Goal: Information Seeking & Learning: Learn about a topic

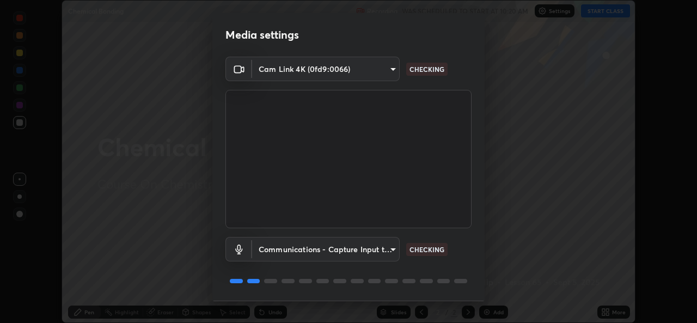
scroll to position [34, 0]
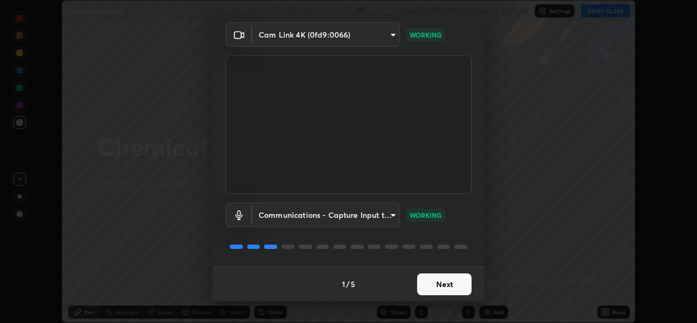
click at [442, 283] on button "Next" at bounding box center [444, 284] width 54 height 22
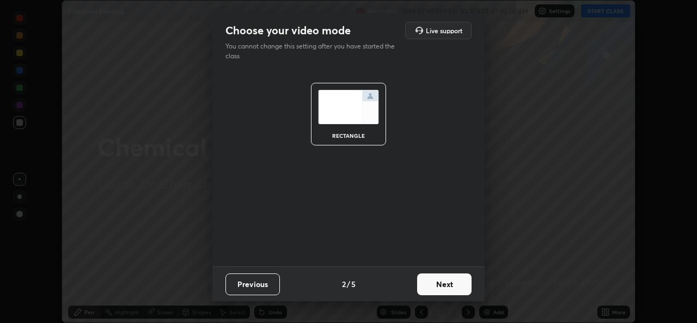
scroll to position [0, 0]
click at [444, 289] on button "Next" at bounding box center [444, 284] width 54 height 22
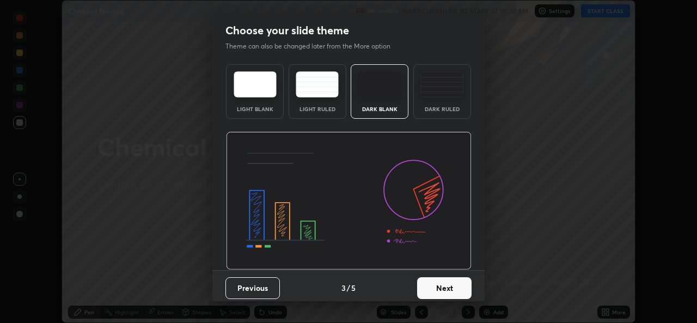
click at [441, 289] on button "Next" at bounding box center [444, 288] width 54 height 22
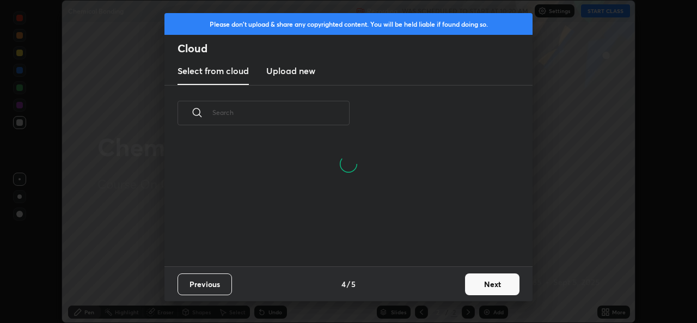
scroll to position [125, 350]
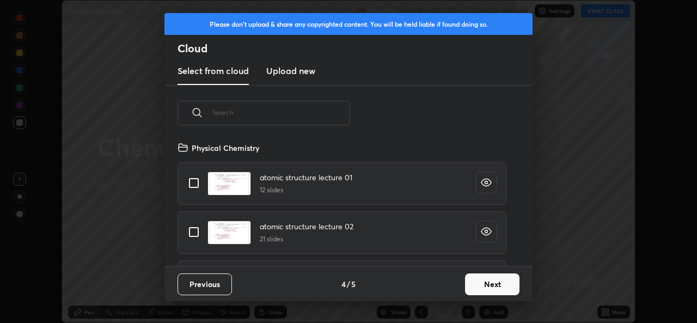
click at [490, 285] on button "Next" at bounding box center [492, 284] width 54 height 22
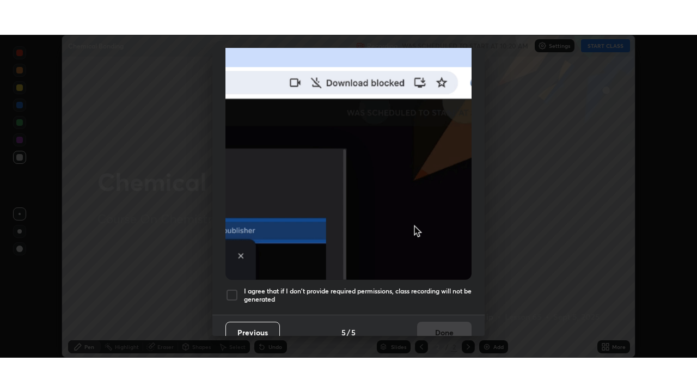
scroll to position [256, 0]
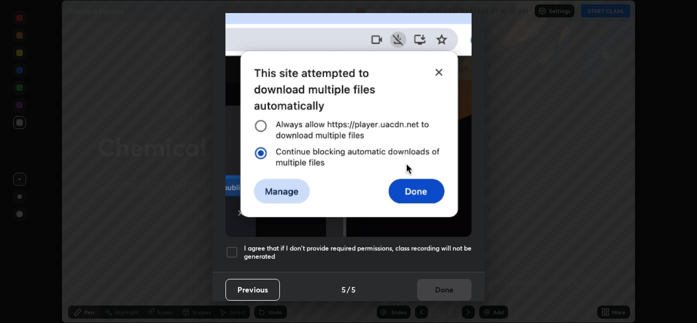
click at [234, 247] on div at bounding box center [231, 252] width 13 height 13
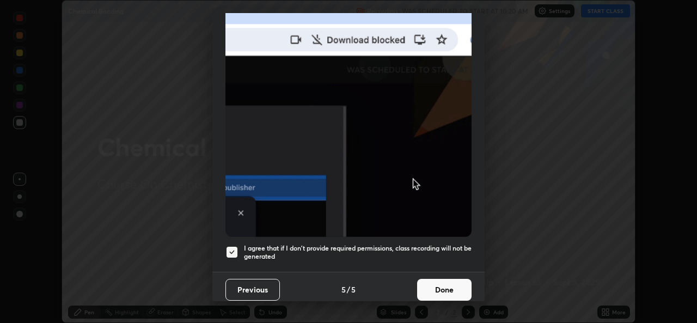
click at [432, 284] on button "Done" at bounding box center [444, 290] width 54 height 22
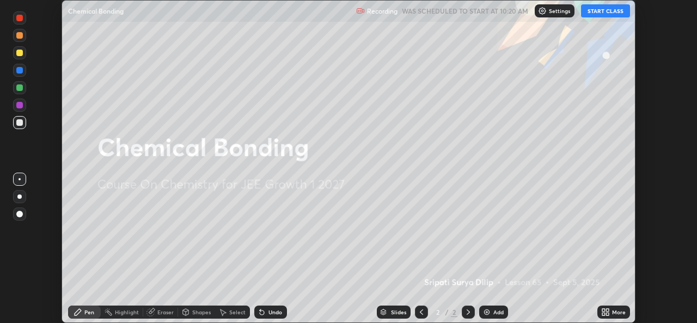
click at [601, 13] on button "START CLASS" at bounding box center [605, 10] width 49 height 13
click at [485, 312] on img at bounding box center [486, 312] width 9 height 9
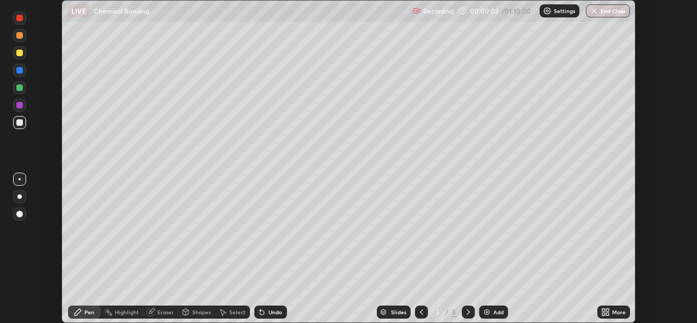
click at [603, 310] on icon at bounding box center [603, 310] width 3 height 3
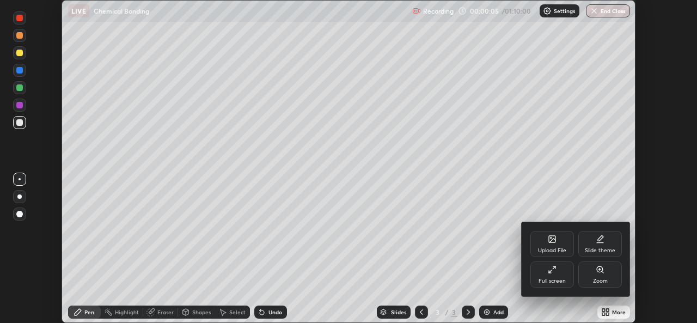
click at [553, 280] on div "Full screen" at bounding box center [552, 280] width 27 height 5
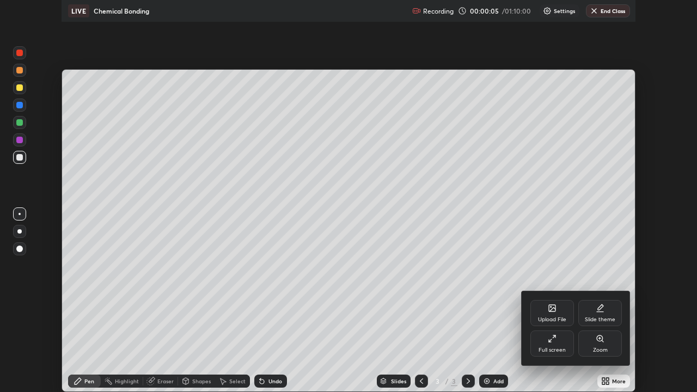
scroll to position [392, 697]
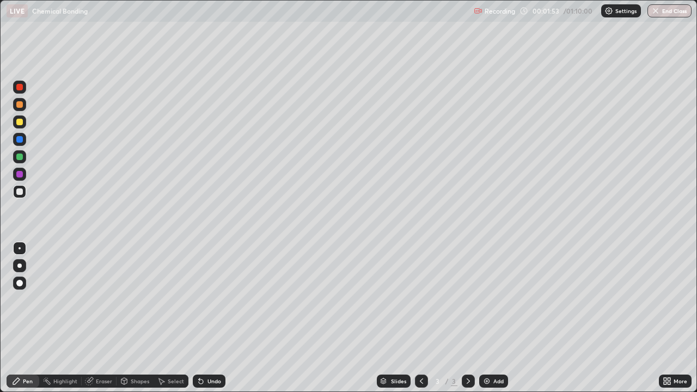
click at [20, 161] on div at bounding box center [19, 156] width 13 height 13
click at [20, 192] on div at bounding box center [19, 191] width 7 height 7
click at [20, 159] on div at bounding box center [19, 157] width 7 height 7
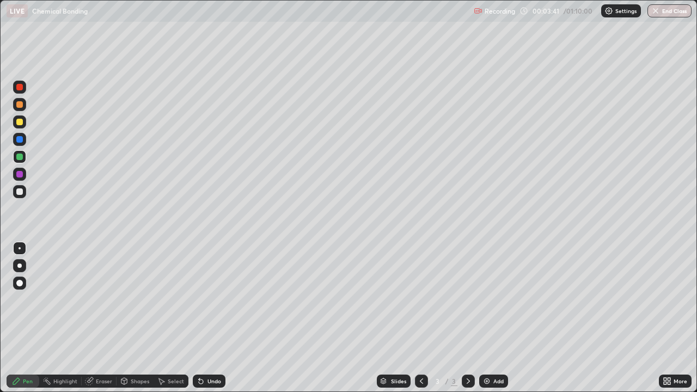
click at [485, 322] on img at bounding box center [486, 381] width 9 height 9
click at [19, 107] on div at bounding box center [19, 104] width 7 height 7
click at [25, 194] on div at bounding box center [19, 191] width 13 height 13
click at [415, 322] on div at bounding box center [421, 381] width 13 height 13
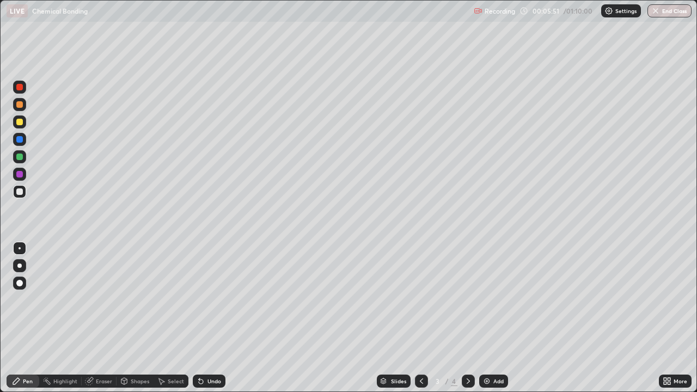
click at [465, 322] on div at bounding box center [468, 381] width 13 height 13
click at [488, 322] on img at bounding box center [486, 381] width 9 height 9
click at [22, 125] on div at bounding box center [19, 121] width 13 height 13
click at [24, 197] on div at bounding box center [19, 191] width 13 height 13
click at [21, 177] on div at bounding box center [19, 174] width 7 height 7
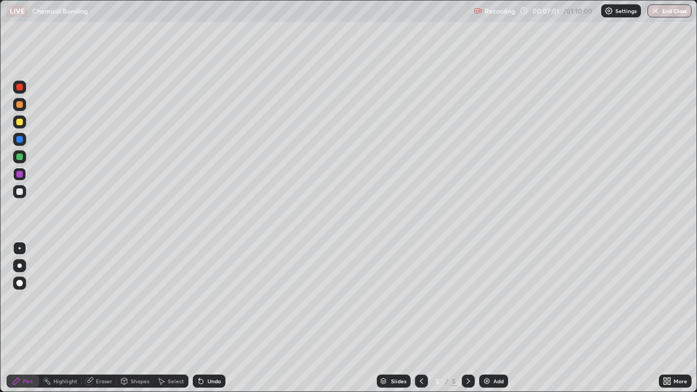
click at [20, 123] on div at bounding box center [19, 122] width 7 height 7
click at [420, 322] on icon at bounding box center [421, 381] width 9 height 9
click at [467, 322] on icon at bounding box center [468, 381] width 9 height 9
click at [91, 322] on icon at bounding box center [90, 379] width 6 height 5
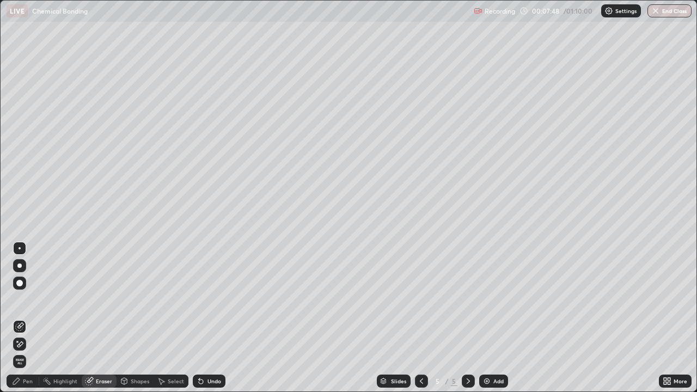
click at [31, 322] on div "Pen" at bounding box center [28, 380] width 10 height 5
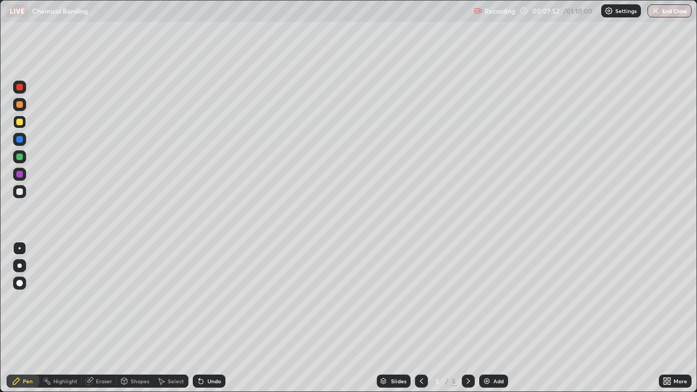
click at [420, 322] on icon at bounding box center [421, 381] width 9 height 9
click at [467, 322] on icon at bounding box center [468, 381] width 9 height 9
click at [419, 322] on icon at bounding box center [421, 381] width 9 height 9
click at [467, 322] on icon at bounding box center [468, 381] width 9 height 9
click at [420, 322] on icon at bounding box center [421, 381] width 9 height 9
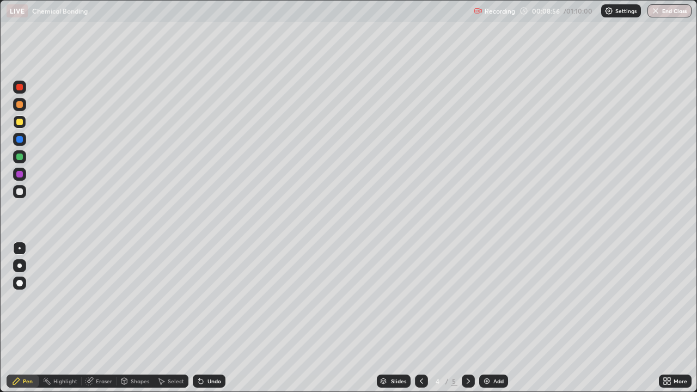
click at [466, 322] on icon at bounding box center [468, 381] width 9 height 9
click at [415, 322] on div at bounding box center [421, 381] width 13 height 13
click at [467, 322] on icon at bounding box center [468, 381] width 9 height 9
click at [420, 322] on icon at bounding box center [421, 381] width 9 height 9
click at [421, 322] on icon at bounding box center [421, 381] width 9 height 9
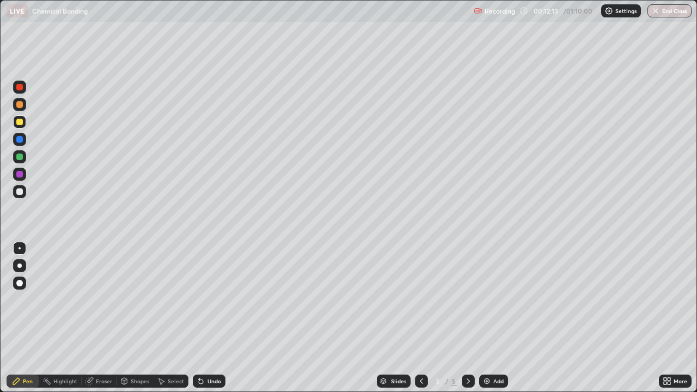
click at [467, 322] on icon at bounding box center [468, 381] width 9 height 9
click at [466, 322] on icon at bounding box center [468, 381] width 9 height 9
click at [484, 322] on img at bounding box center [486, 381] width 9 height 9
click at [197, 322] on icon at bounding box center [201, 381] width 9 height 9
click at [199, 322] on icon at bounding box center [199, 378] width 1 height 1
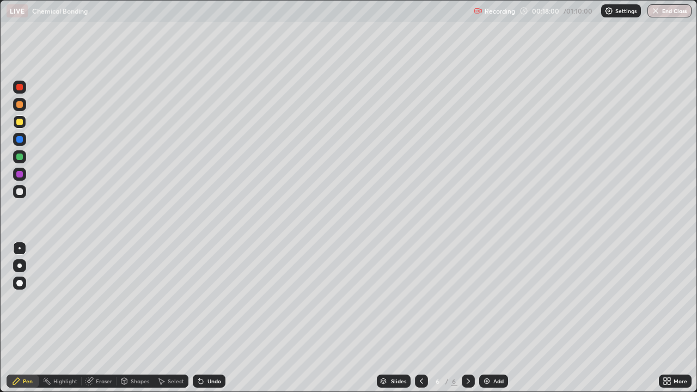
click at [199, 322] on icon at bounding box center [199, 378] width 1 height 1
click at [485, 322] on img at bounding box center [486, 381] width 9 height 9
click at [23, 195] on div at bounding box center [19, 191] width 13 height 13
click at [22, 192] on div at bounding box center [19, 191] width 7 height 7
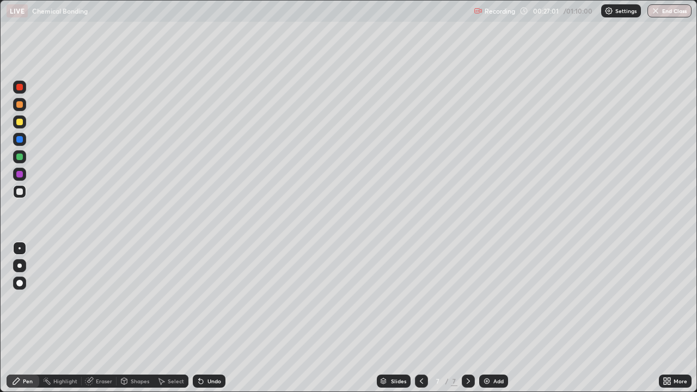
click at [21, 193] on div at bounding box center [19, 191] width 7 height 7
click at [485, 322] on img at bounding box center [486, 381] width 9 height 9
click at [22, 124] on div at bounding box center [19, 121] width 13 height 13
click at [22, 124] on div at bounding box center [19, 122] width 7 height 7
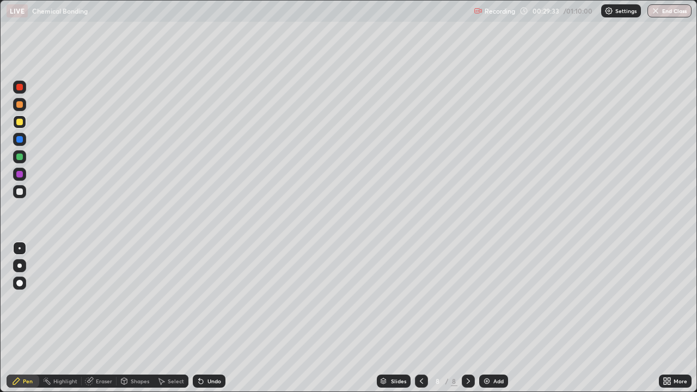
click at [200, 322] on icon at bounding box center [201, 382] width 4 height 4
click at [201, 322] on icon at bounding box center [201, 382] width 4 height 4
click at [203, 322] on div "Undo" at bounding box center [209, 381] width 33 height 13
click at [22, 159] on div at bounding box center [19, 157] width 7 height 7
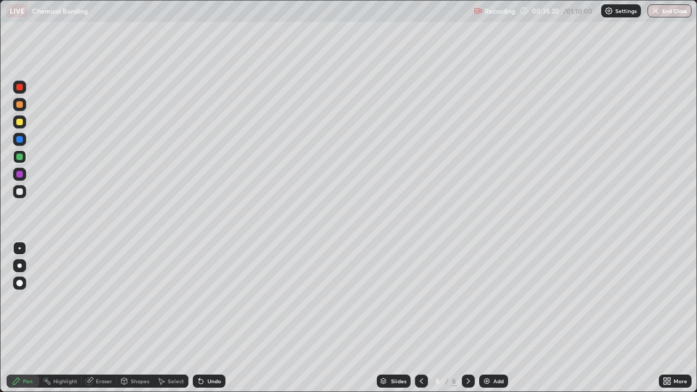
click at [658, 13] on img "button" at bounding box center [655, 11] width 9 height 9
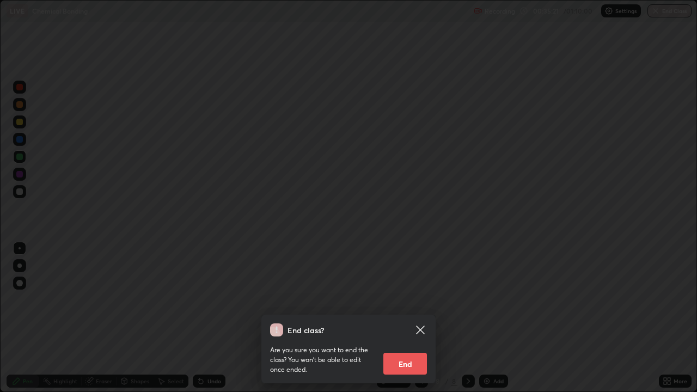
click at [399, 322] on button "End" at bounding box center [405, 364] width 44 height 22
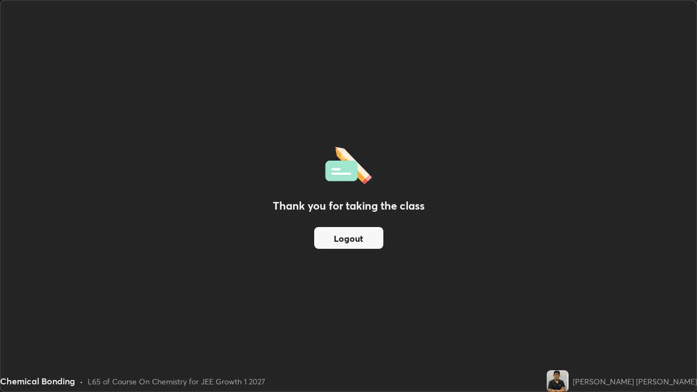
click at [399, 322] on div "Thank you for taking the class Logout" at bounding box center [349, 196] width 696 height 391
click at [371, 242] on button "Logout" at bounding box center [348, 238] width 69 height 22
